Goal: Task Accomplishment & Management: Use online tool/utility

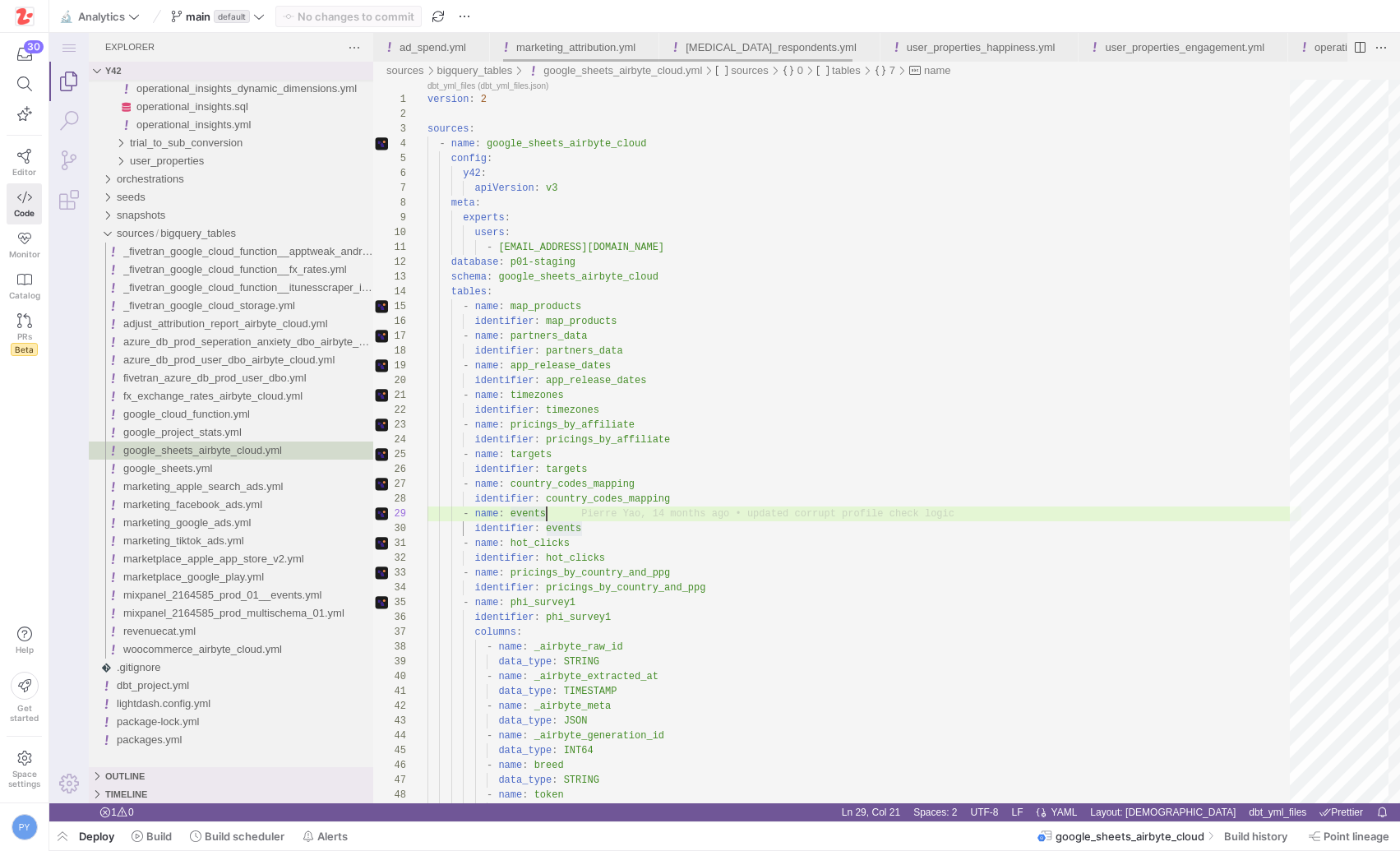
scroll to position [118, 119]
click at [249, 11] on div "main default" at bounding box center [218, 16] width 102 height 21
click at [260, 20] on div "main default" at bounding box center [218, 16] width 102 height 21
click at [260, 20] on icon at bounding box center [259, 17] width 12 height 12
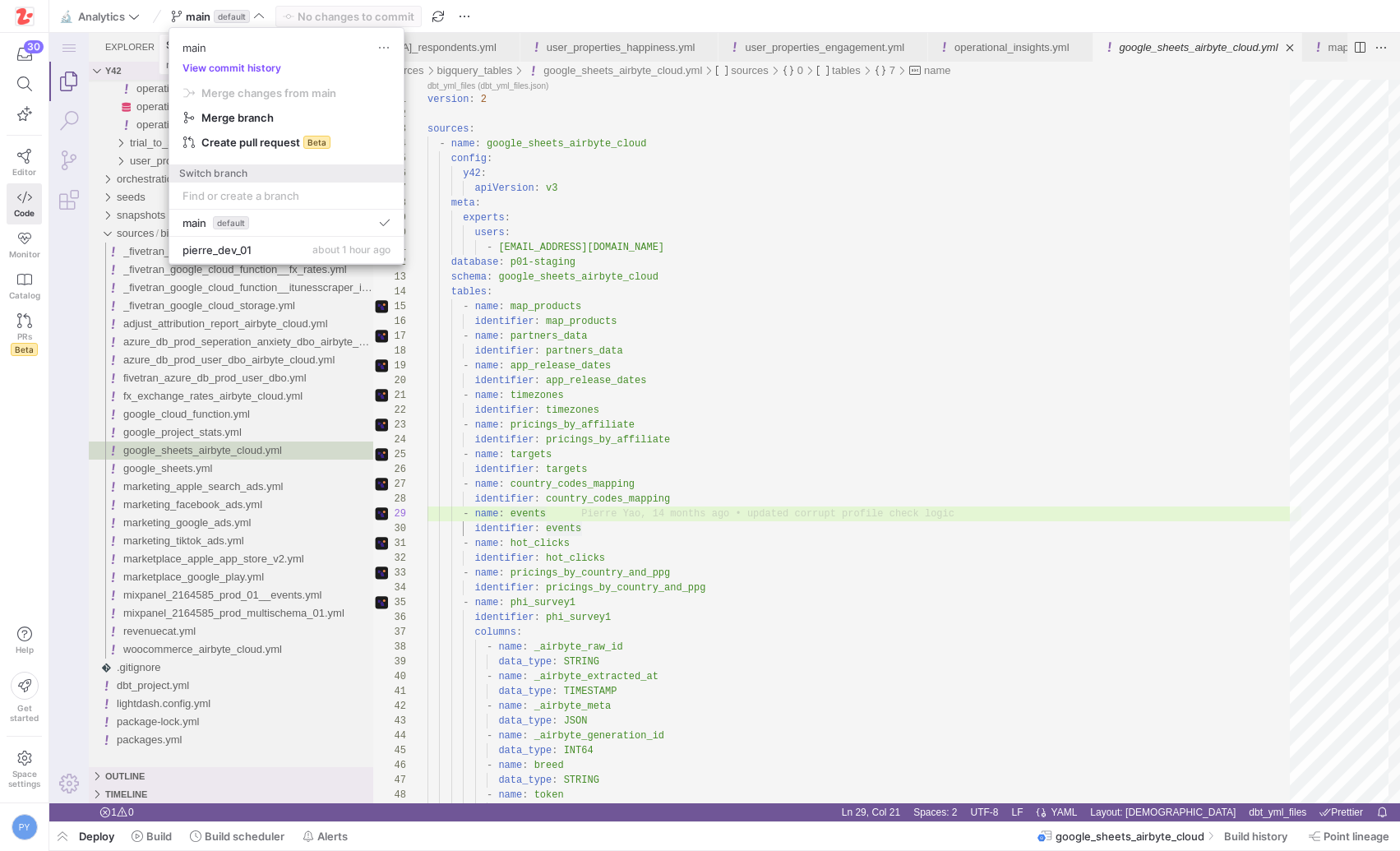
click at [0, 0] on div at bounding box center [0, 0] width 0 height 0
click at [260, 20] on icon at bounding box center [259, 17] width 12 height 12
click at [1301, 29] on span "pierre_dev_01" at bounding box center [1322, 14] width 43 height 29
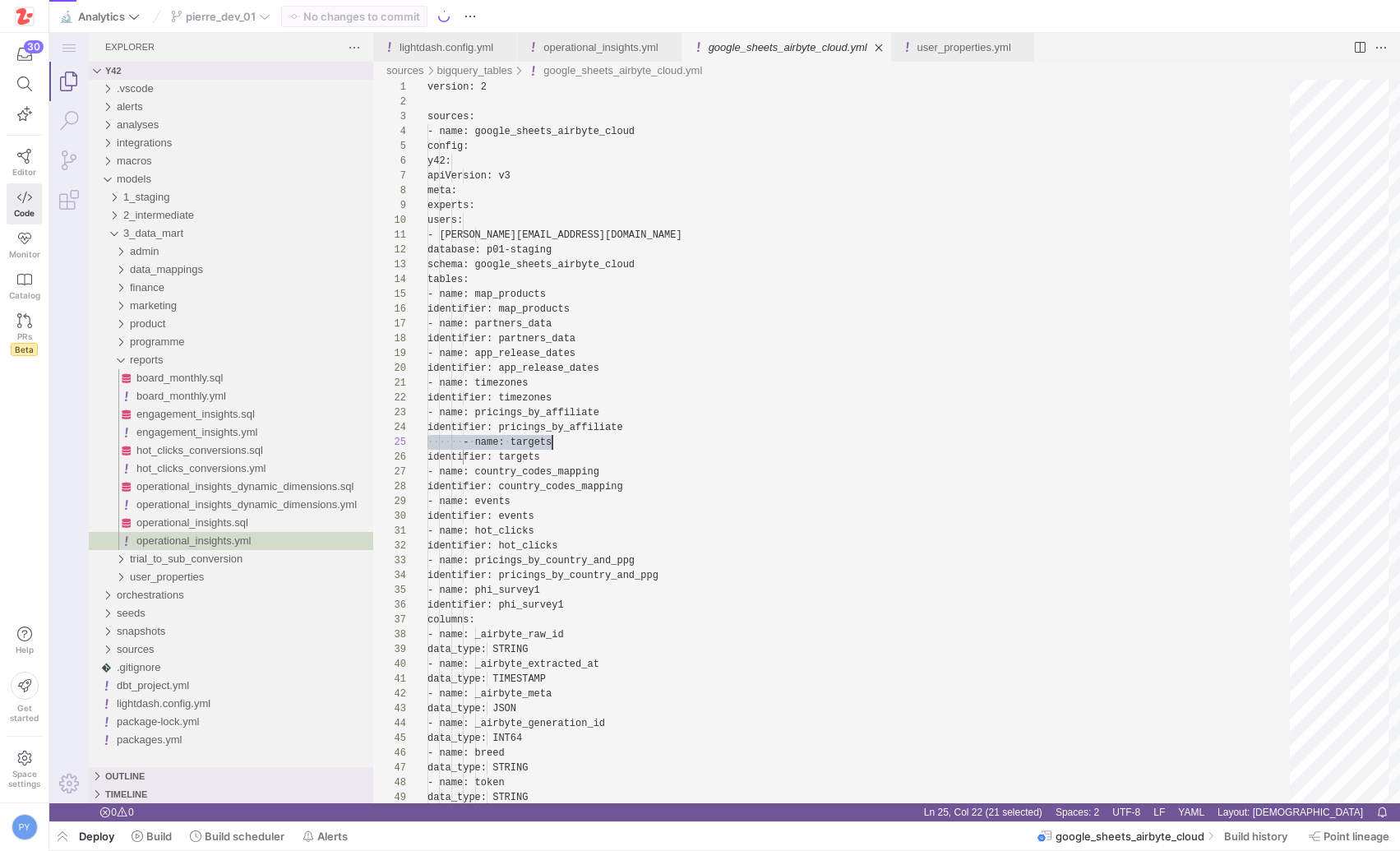
type textarea "- name: timezones identifier: timezones - name: pricings_by_affiliate identifie…"
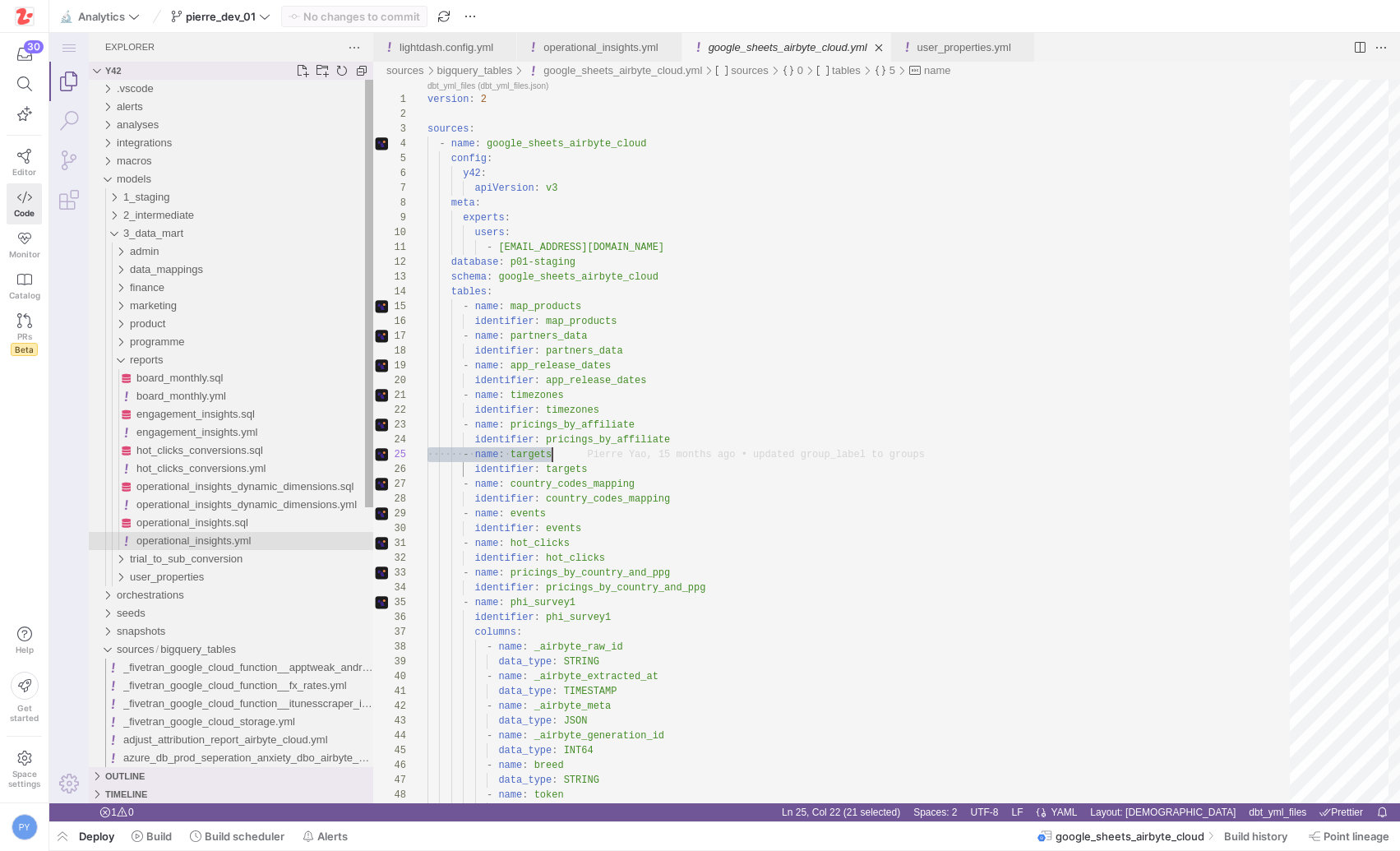
click at [187, 538] on span "operational_insights.yml" at bounding box center [193, 540] width 115 height 12
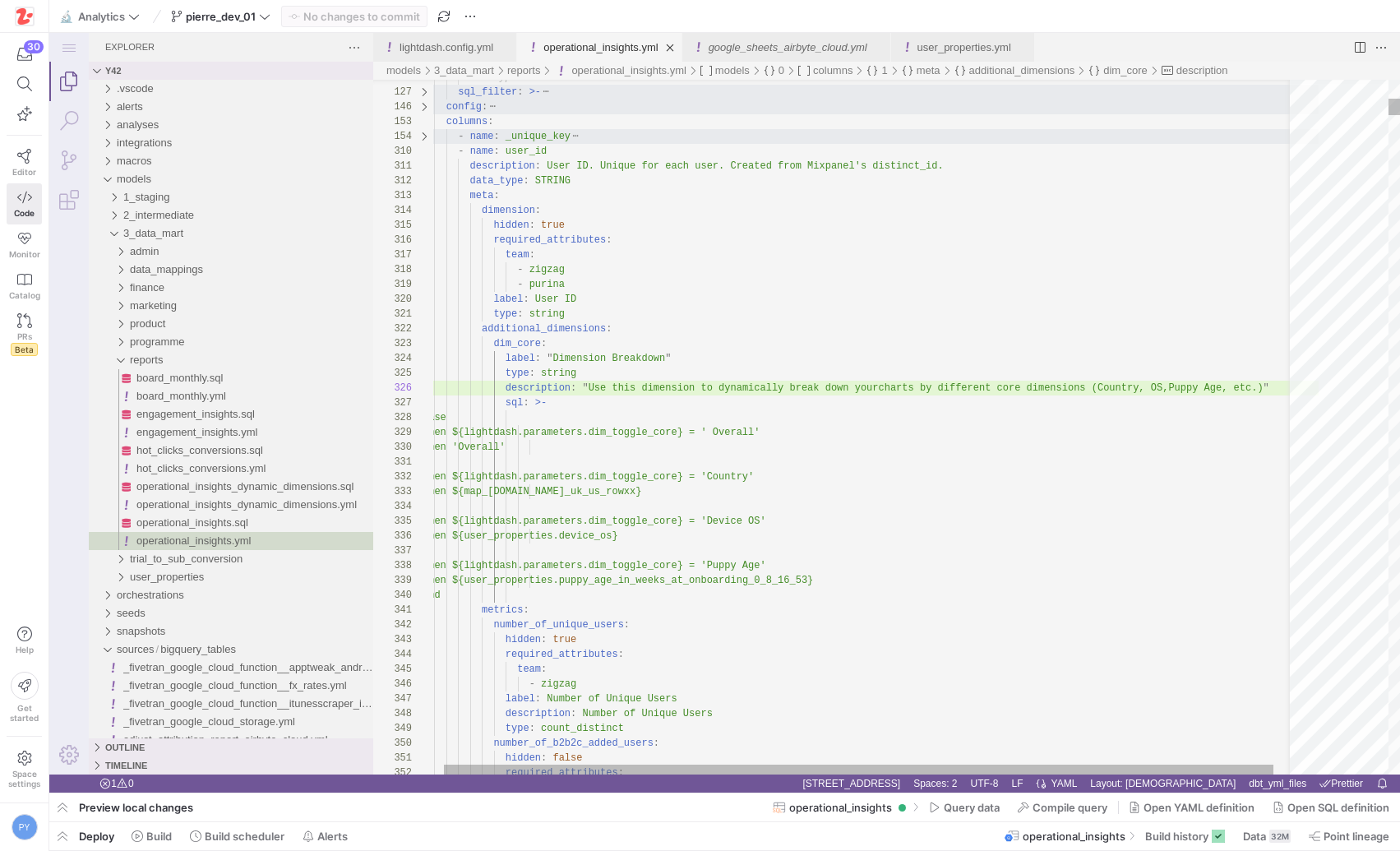
scroll to position [133, 208]
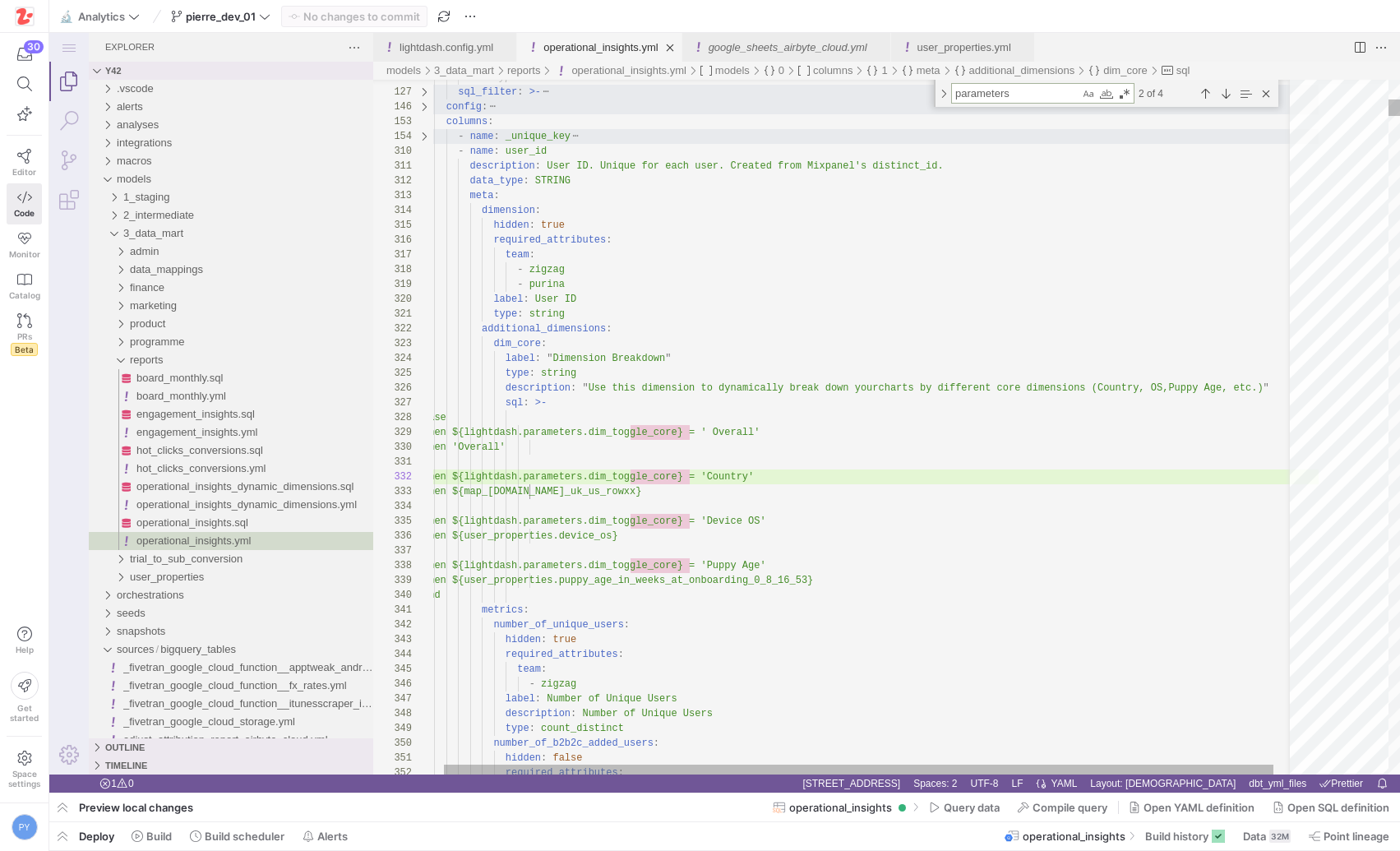
type textarea "o"
type textarea "then ${map_[DOMAIN_NAME]_uk_us_rowxx} when ${lightdash.parameters.dim_toggle_co…"
type textarea "op"
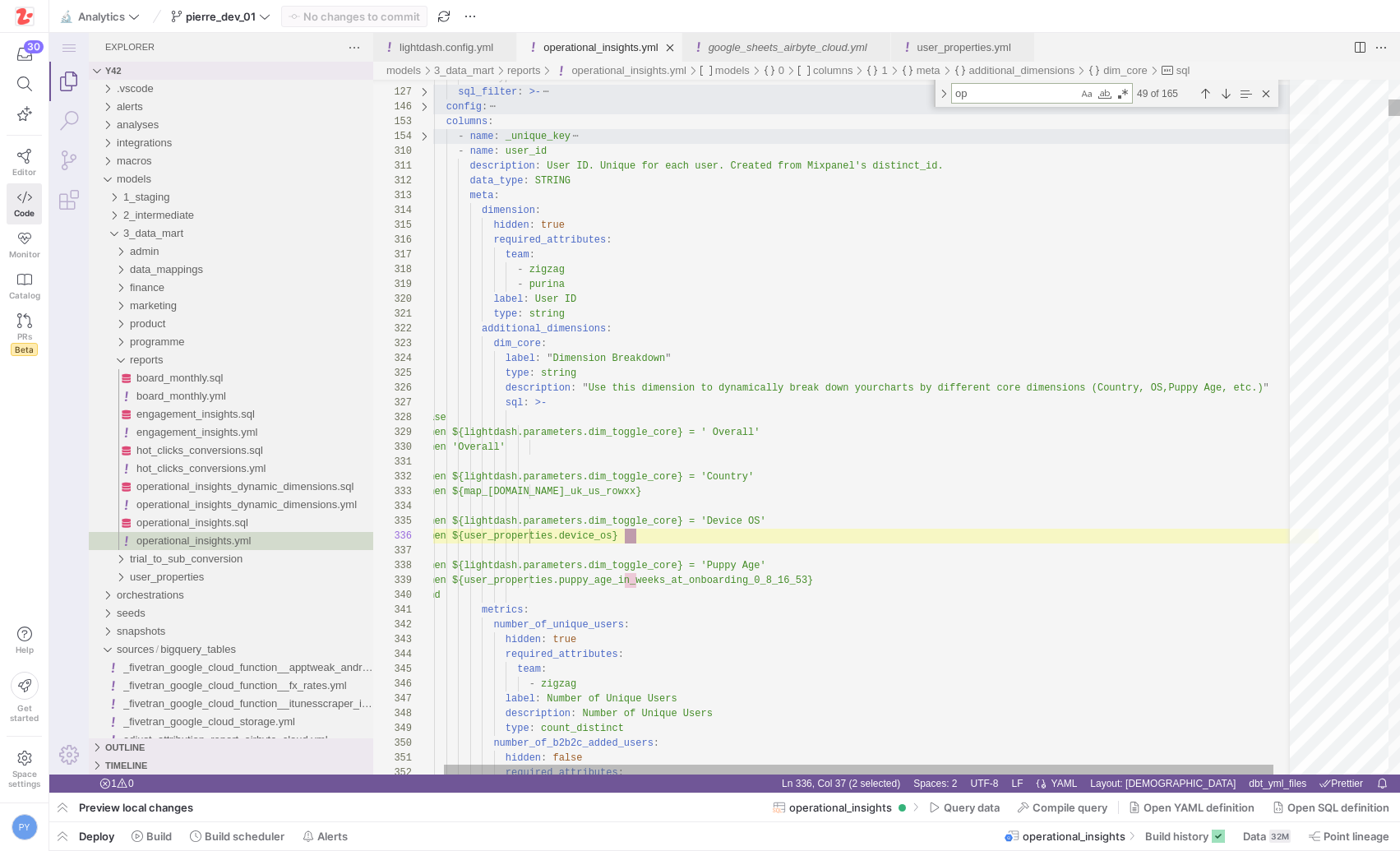
type textarea "- zigzag description: | Intermediate field, copying business logic of number_of…"
type textarea "opy"
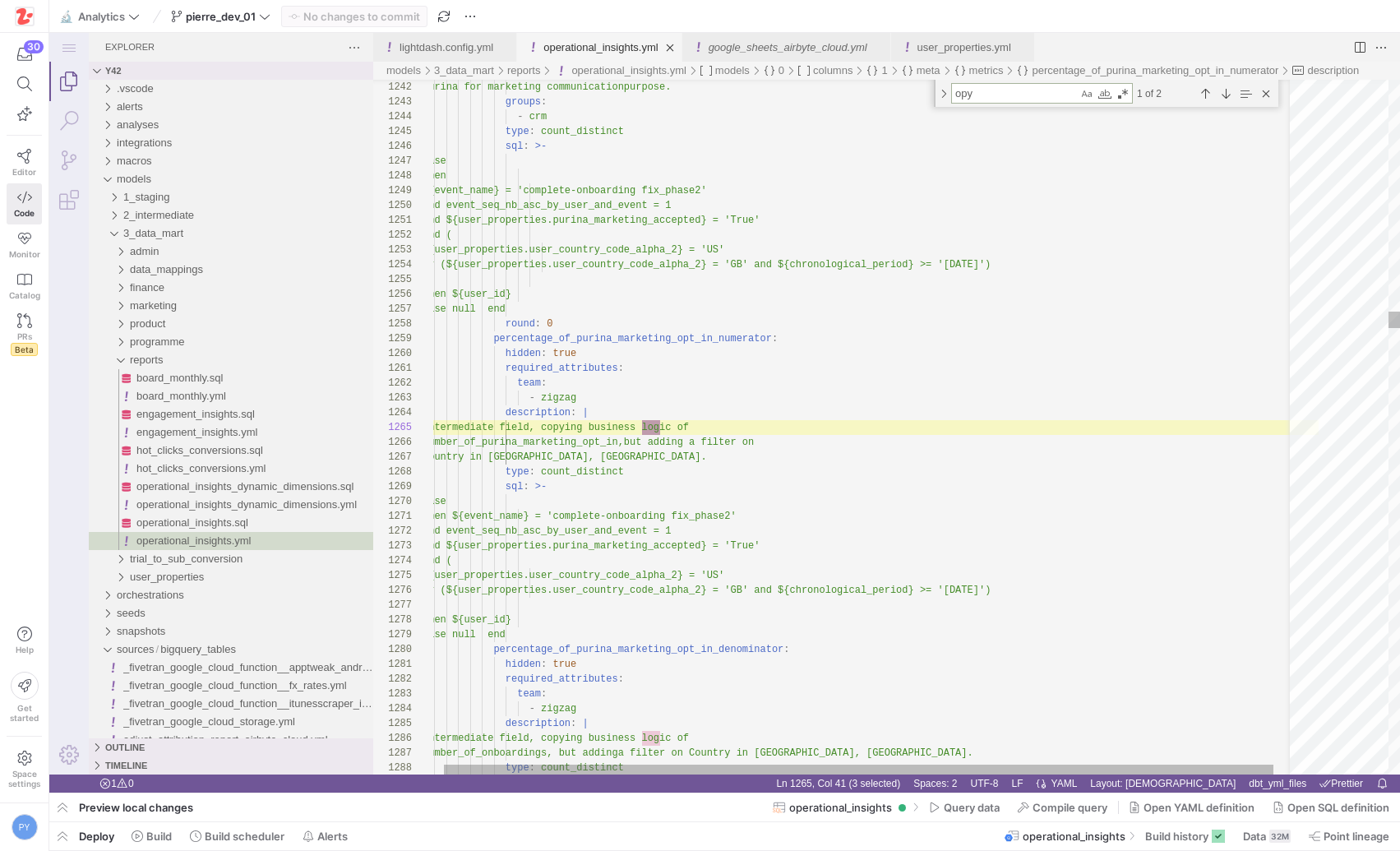
type textarea "then ${map_[DOMAIN_NAME]_uk_us_rowxx} when ${lightdash.parameters.dim_toggle_co…"
type textarea "op"
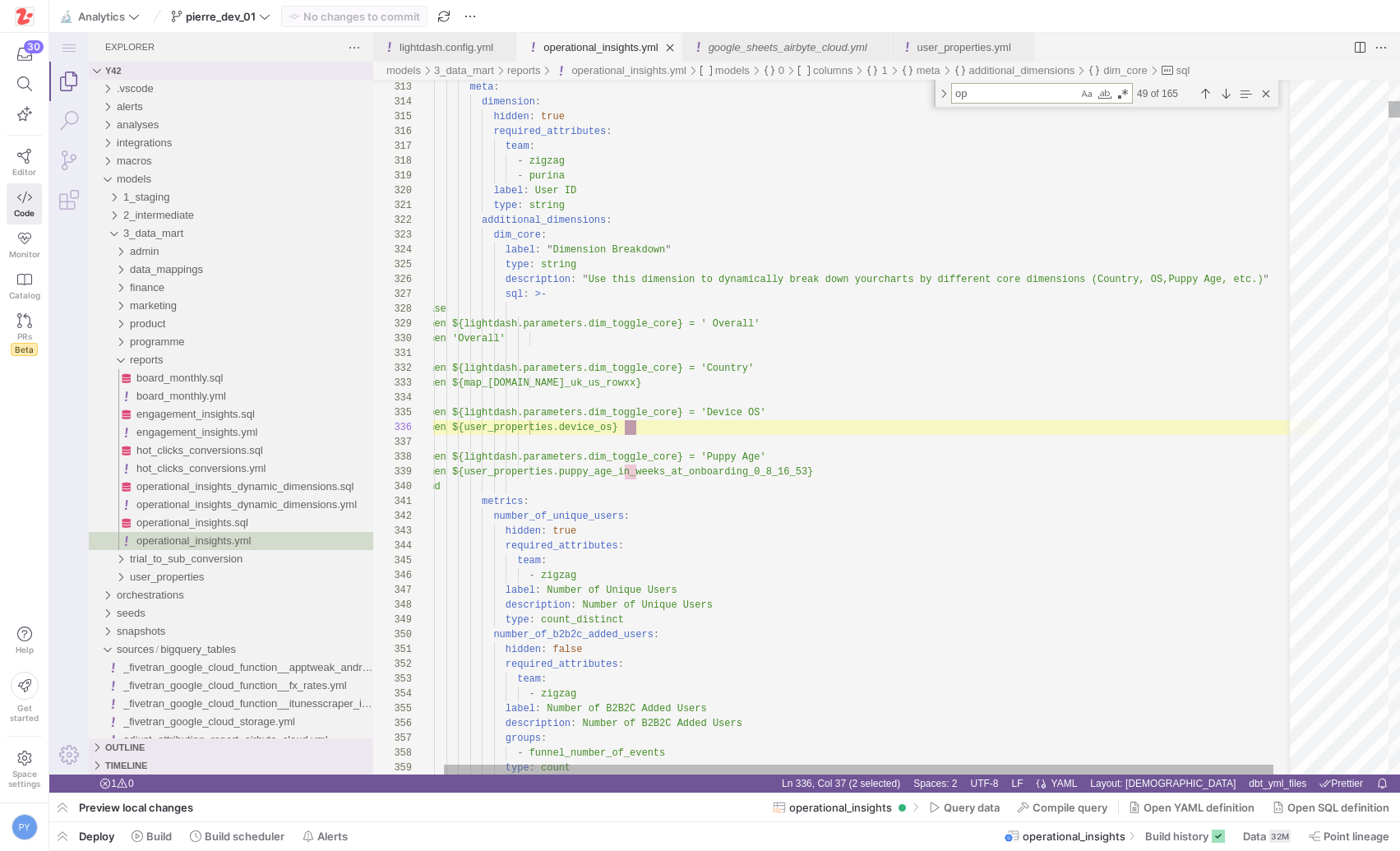
type textarea "number_of_purina_marketing_opt_in: hidden: false required_attributes: team: - z…"
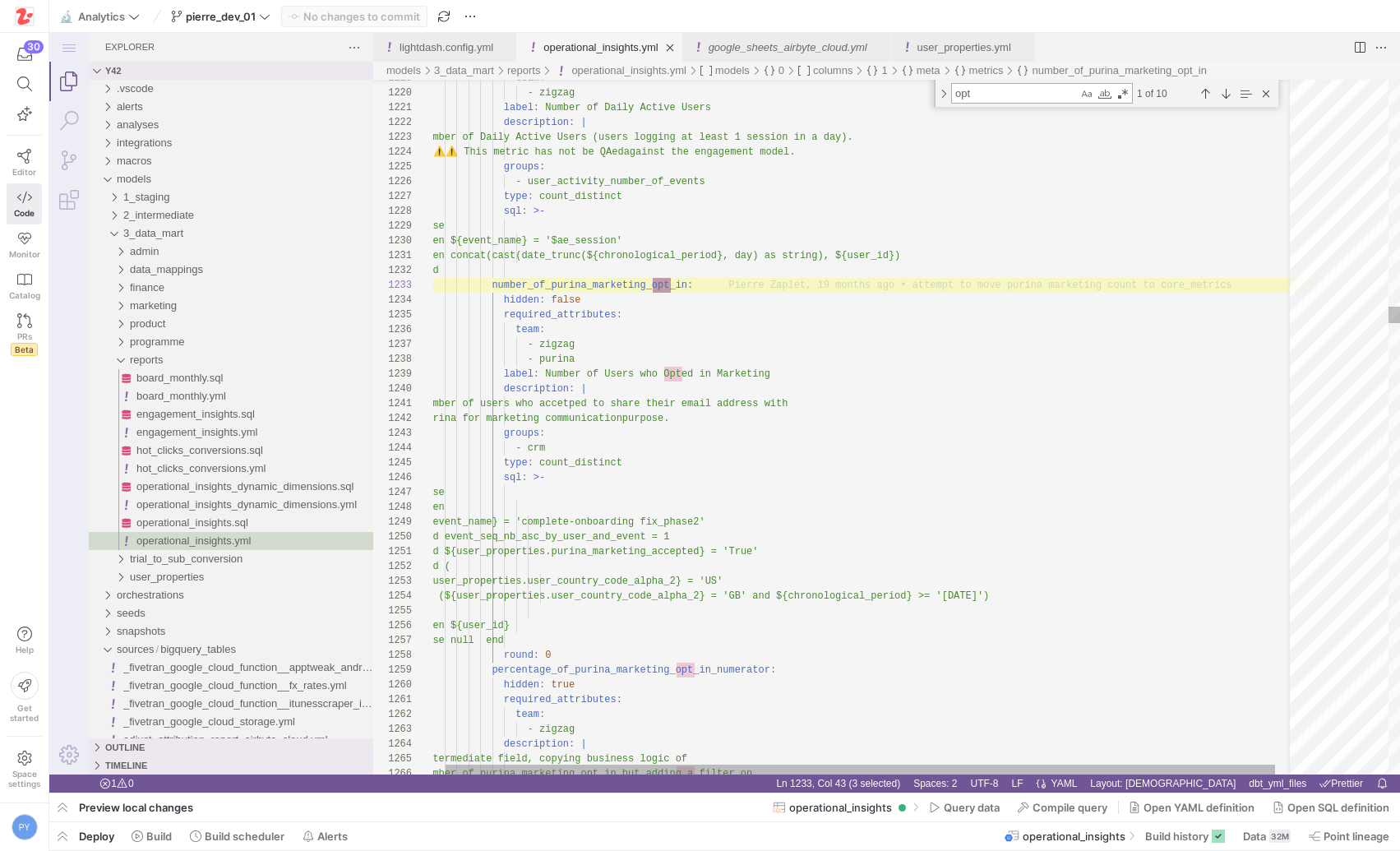
type textarea "opt"
